Goal: Task Accomplishment & Management: Use online tool/utility

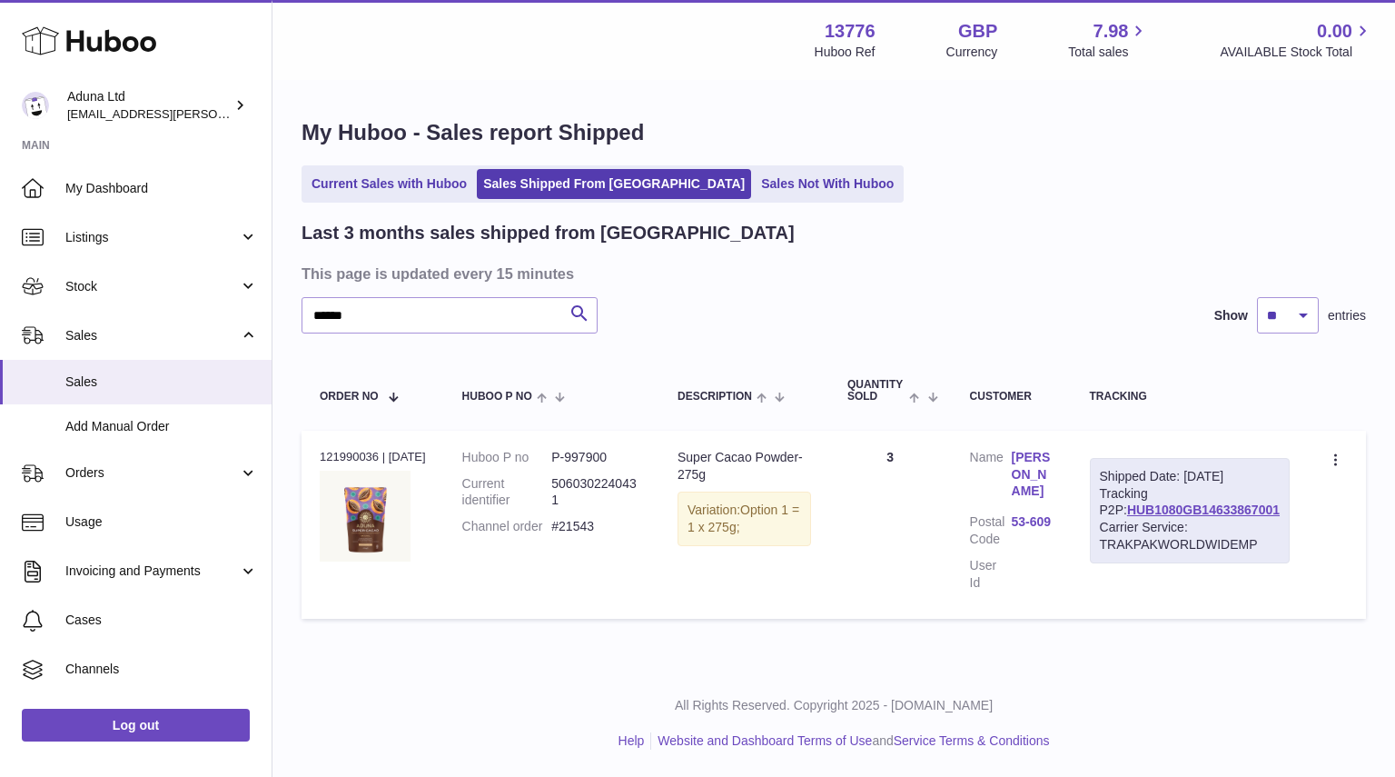
click at [412, 181] on link "Current Sales with Huboo" at bounding box center [389, 184] width 168 height 30
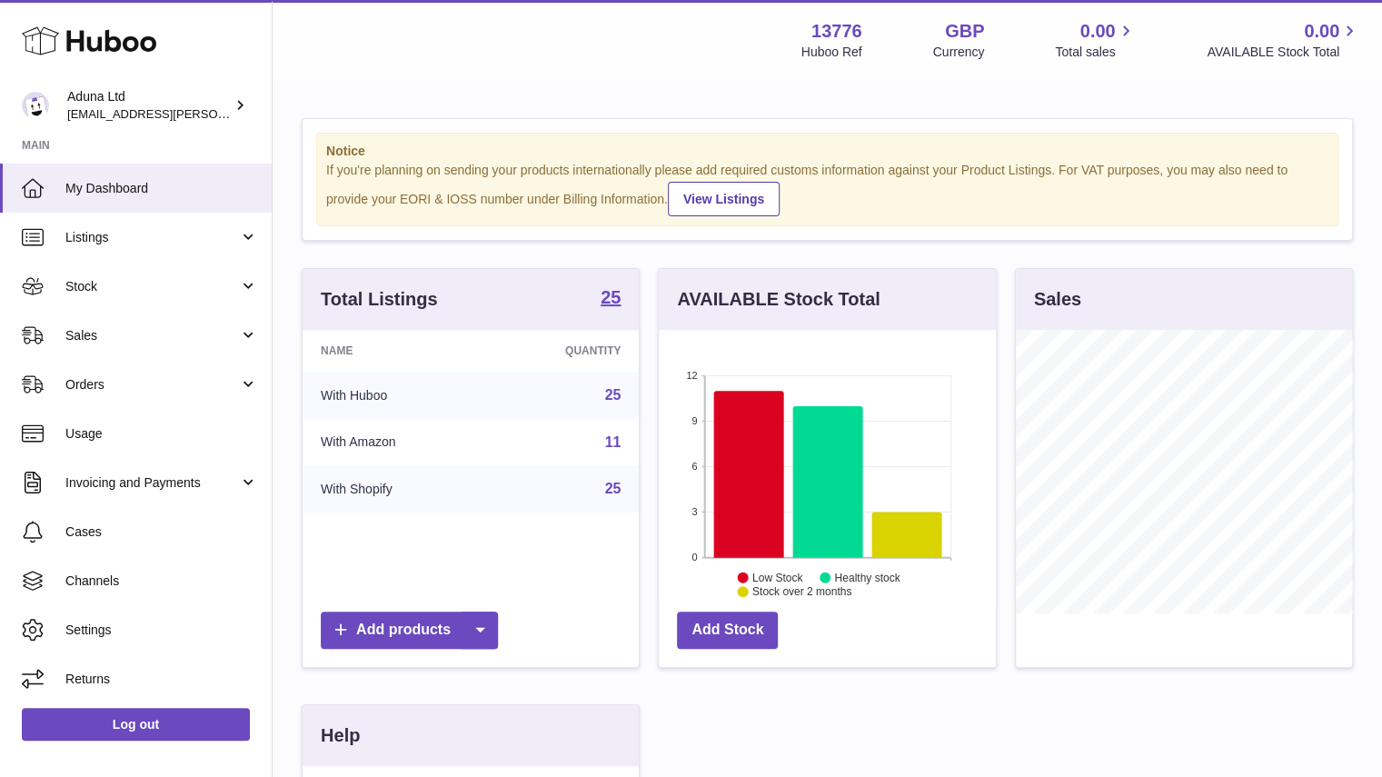
scroll to position [283, 337]
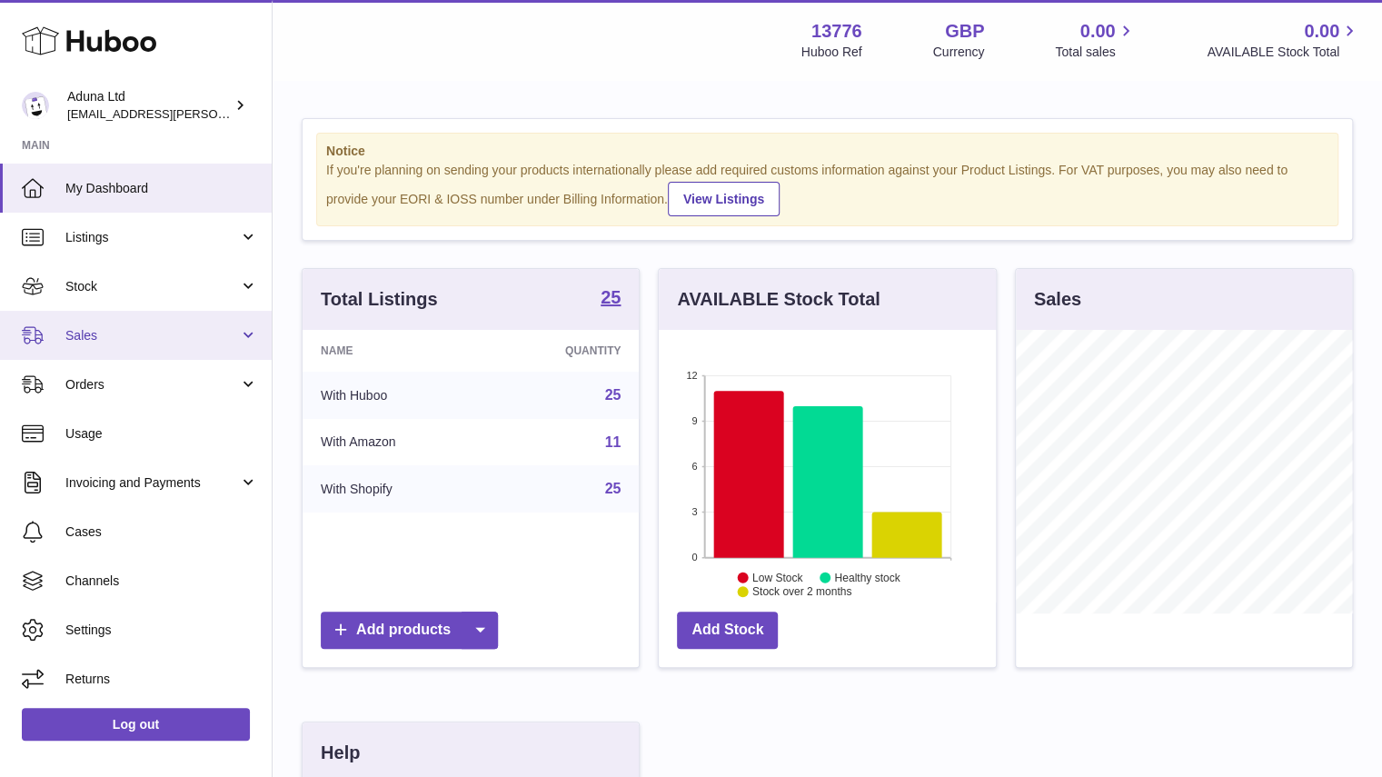
click at [187, 333] on span "Sales" at bounding box center [151, 335] width 173 height 17
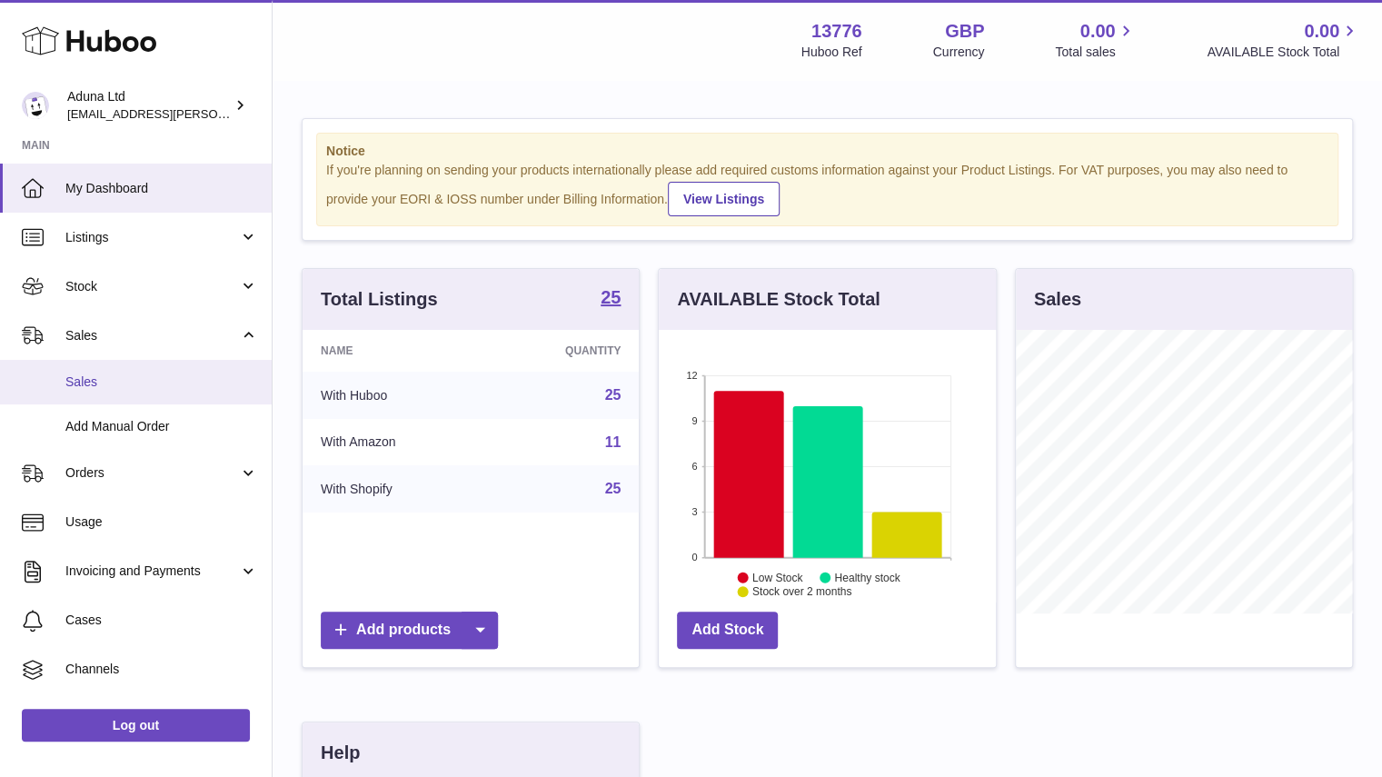
click at [208, 371] on link "Sales" at bounding box center [136, 382] width 272 height 45
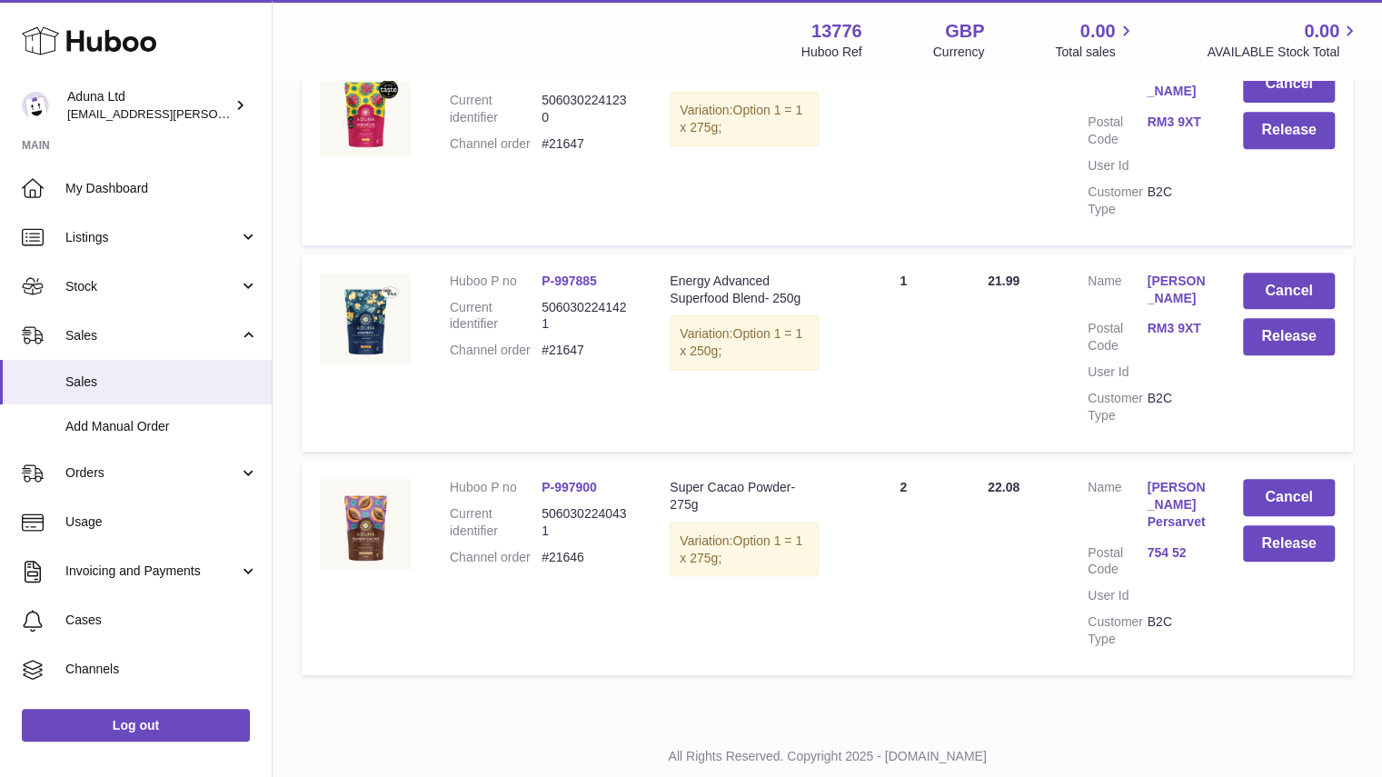
scroll to position [460, 0]
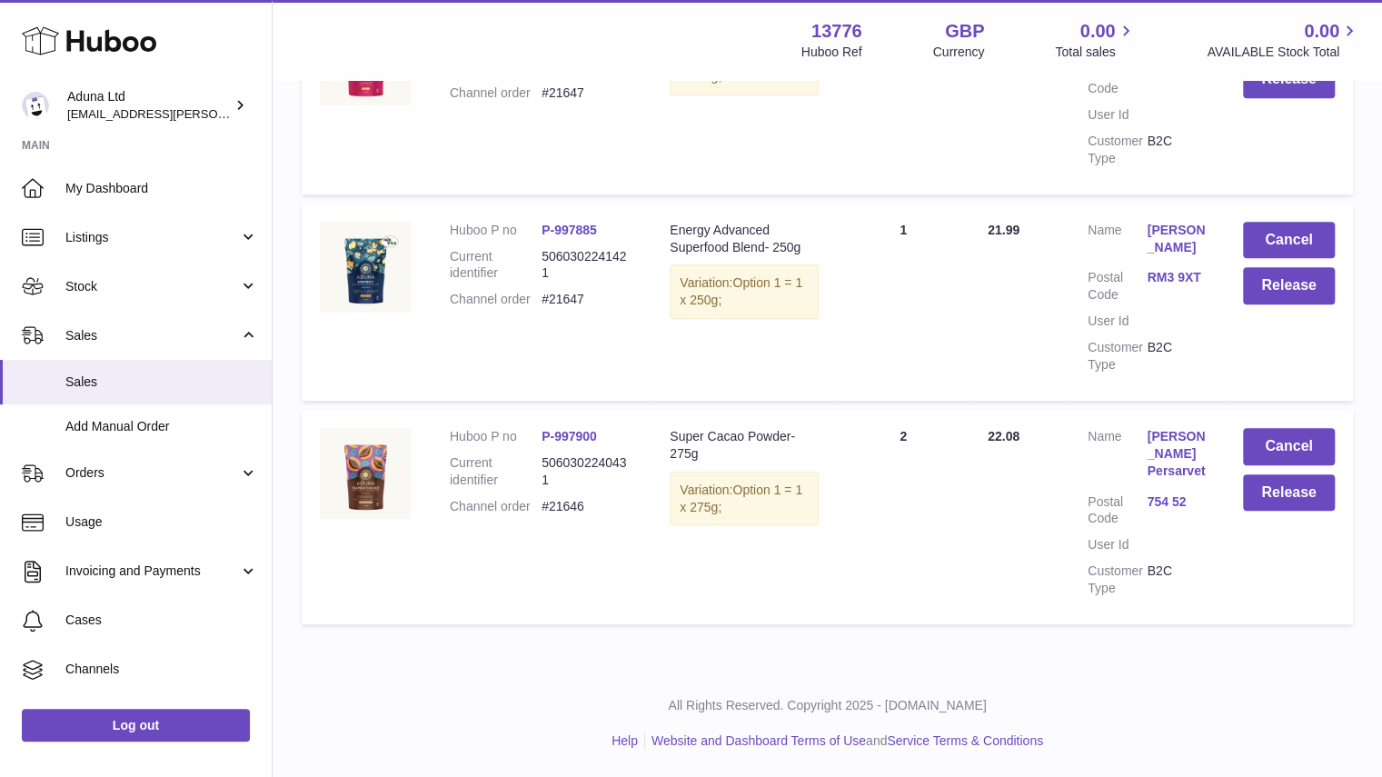
click at [1154, 445] on link "[PERSON_NAME] Persarvet" at bounding box center [1175, 454] width 59 height 52
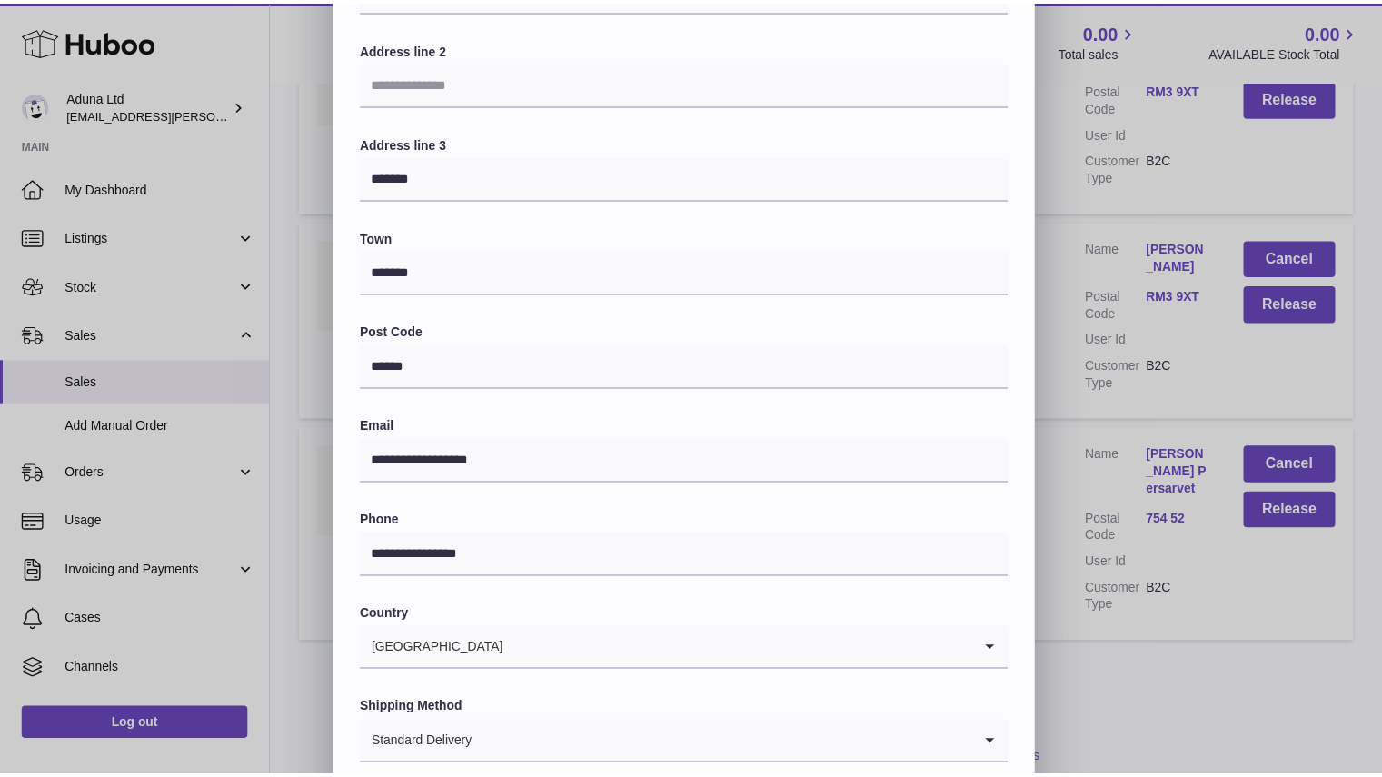
scroll to position [0, 0]
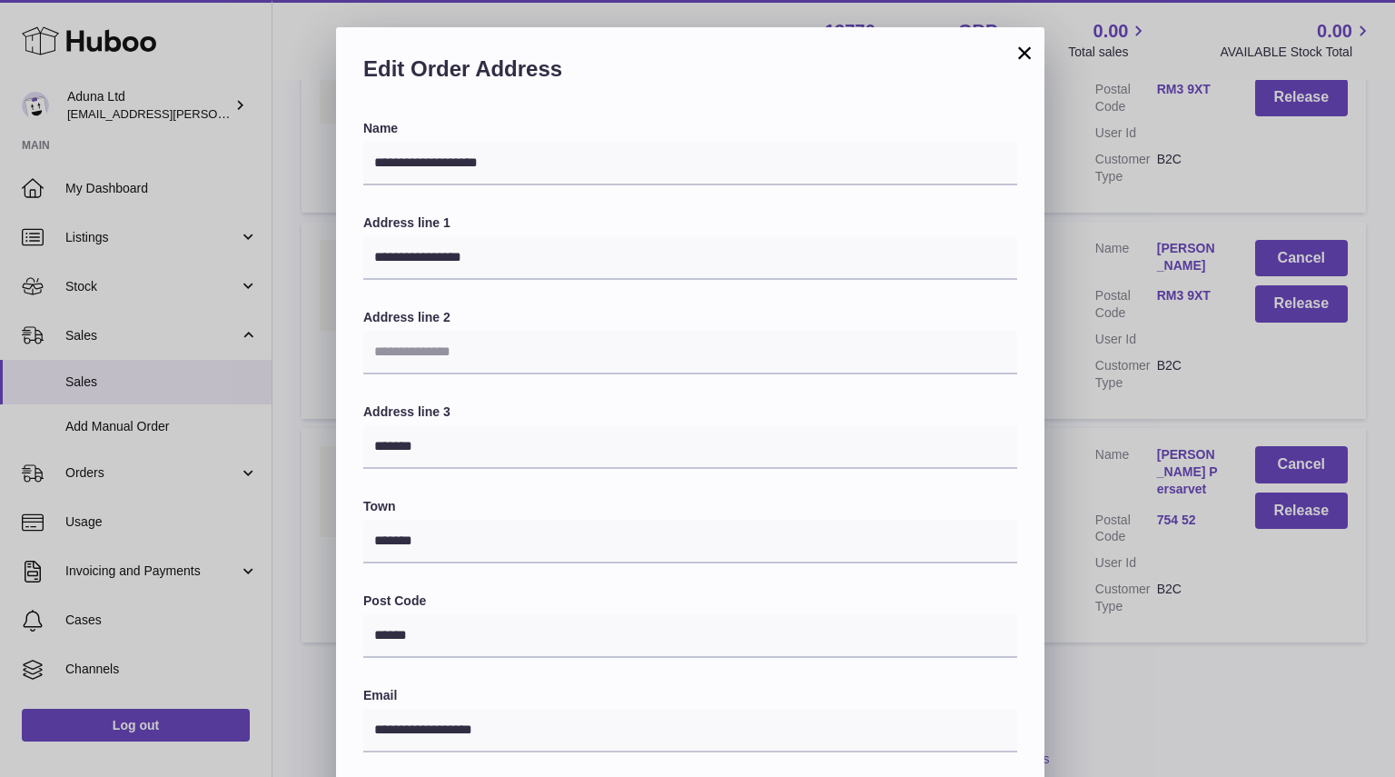
click at [1014, 48] on button "×" at bounding box center [1025, 53] width 22 height 22
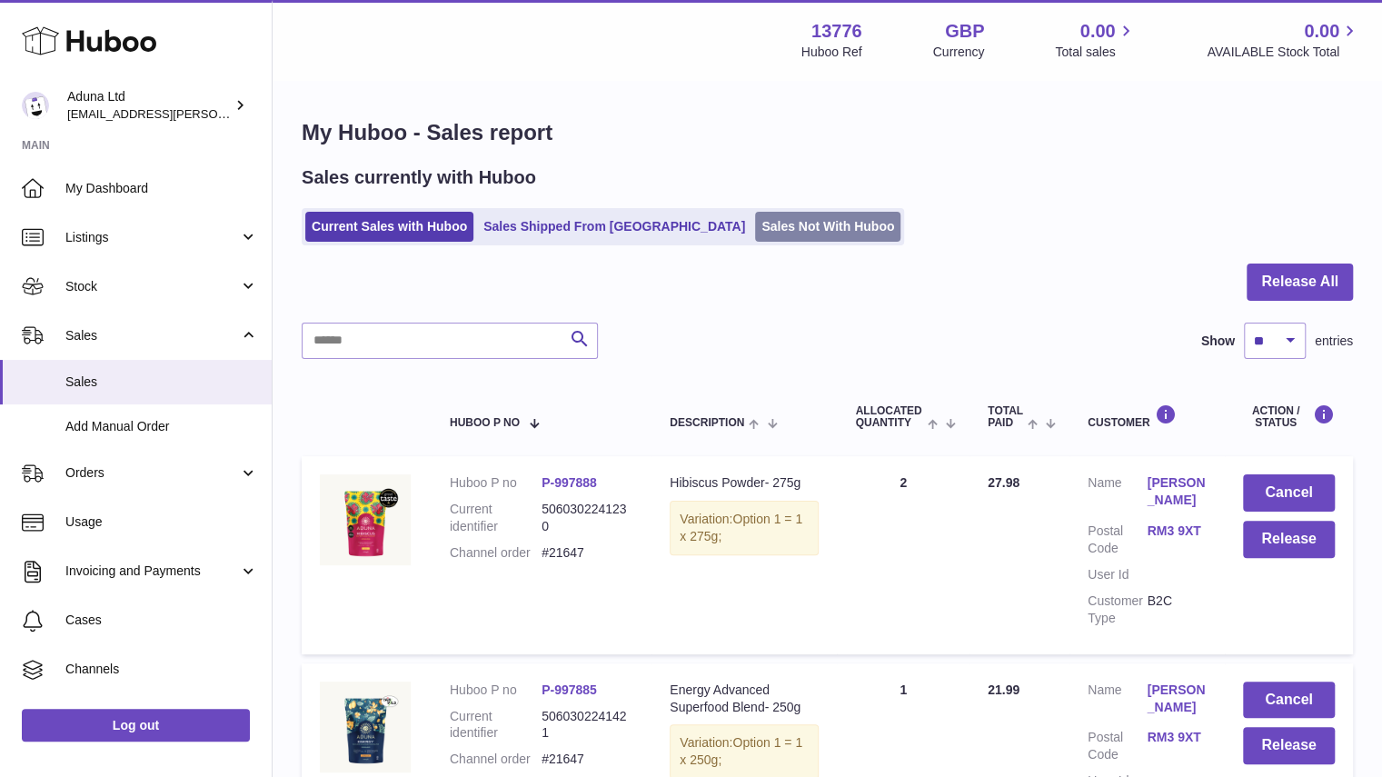
click at [755, 237] on link "Sales Not With Huboo" at bounding box center [827, 227] width 145 height 30
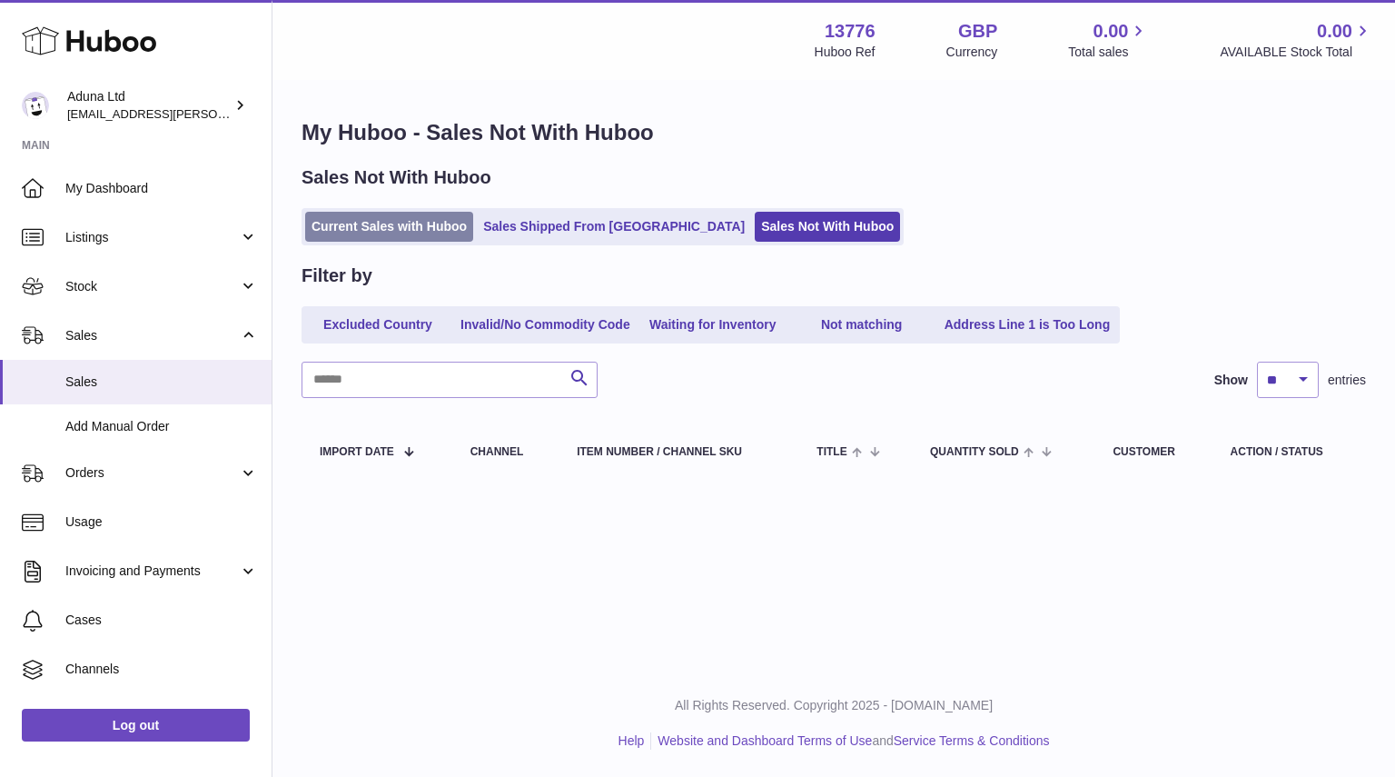
click at [400, 220] on link "Current Sales with Huboo" at bounding box center [389, 227] width 168 height 30
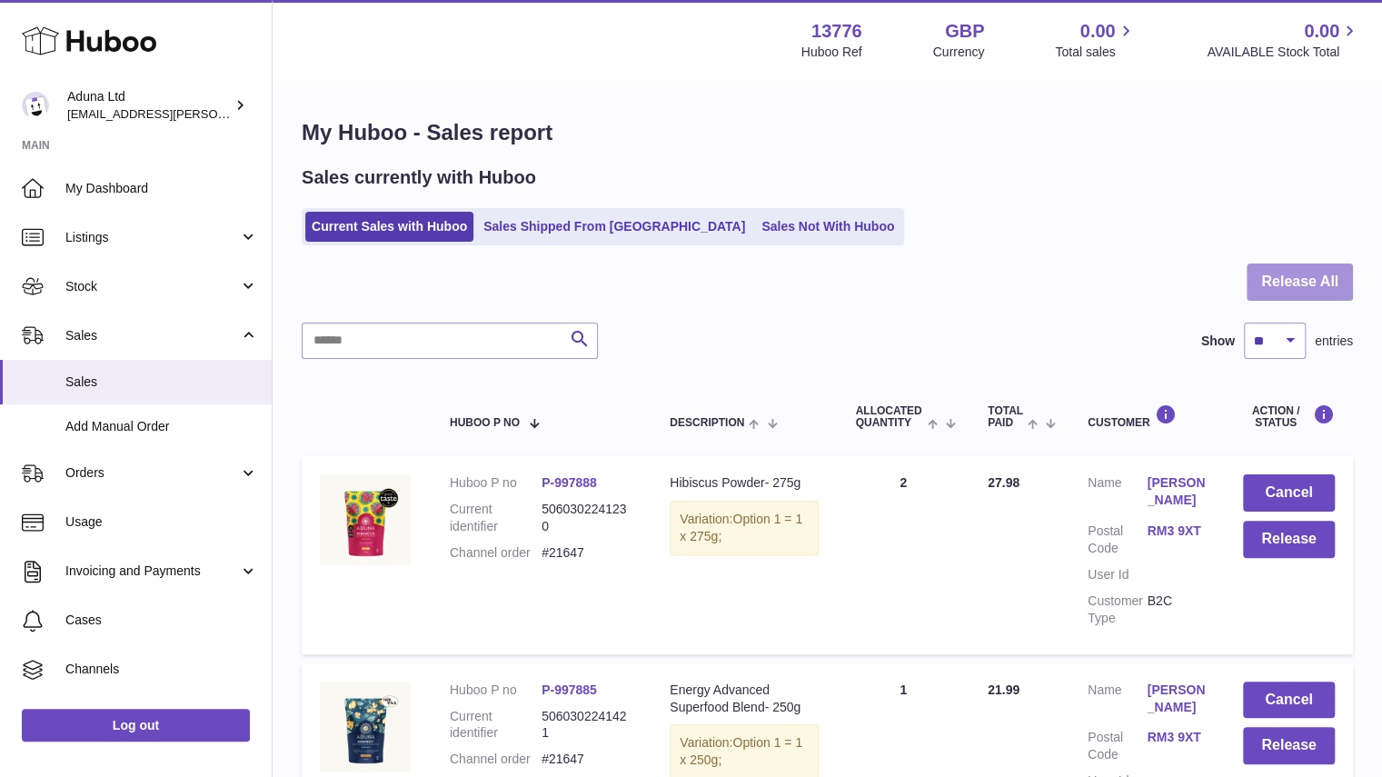
click at [1315, 272] on button "Release All" at bounding box center [1299, 281] width 106 height 37
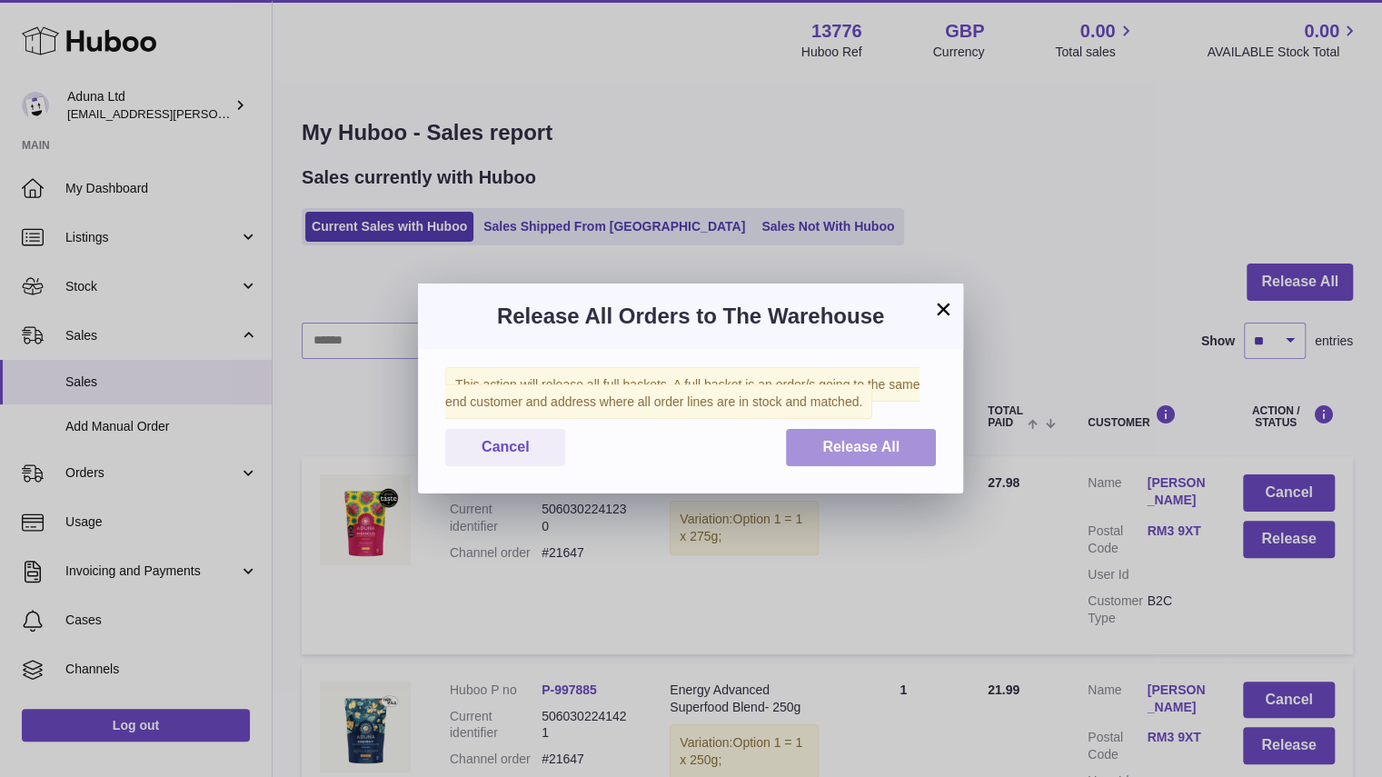
click at [861, 454] on span "Release All" at bounding box center [860, 446] width 77 height 15
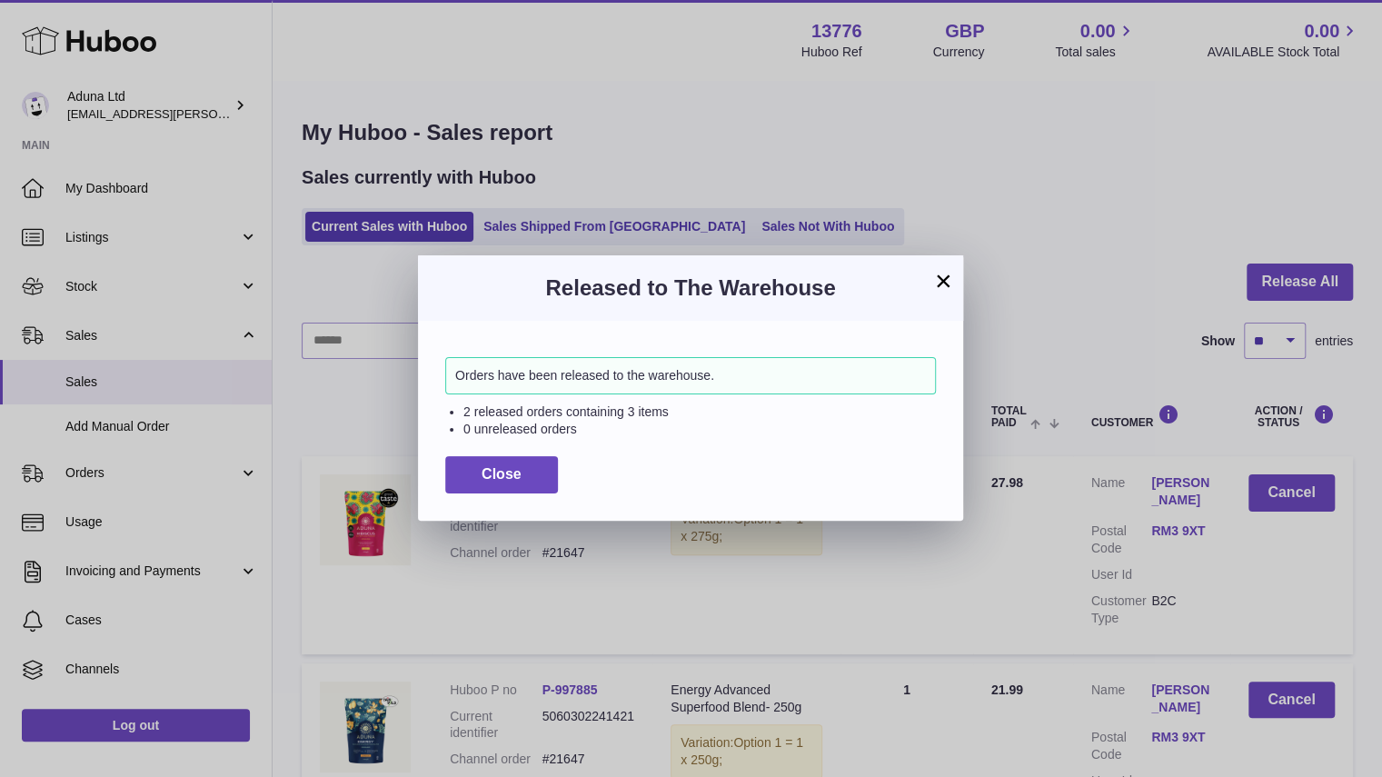
click at [935, 278] on button "×" at bounding box center [943, 281] width 22 height 22
